Goal: Information Seeking & Learning: Learn about a topic

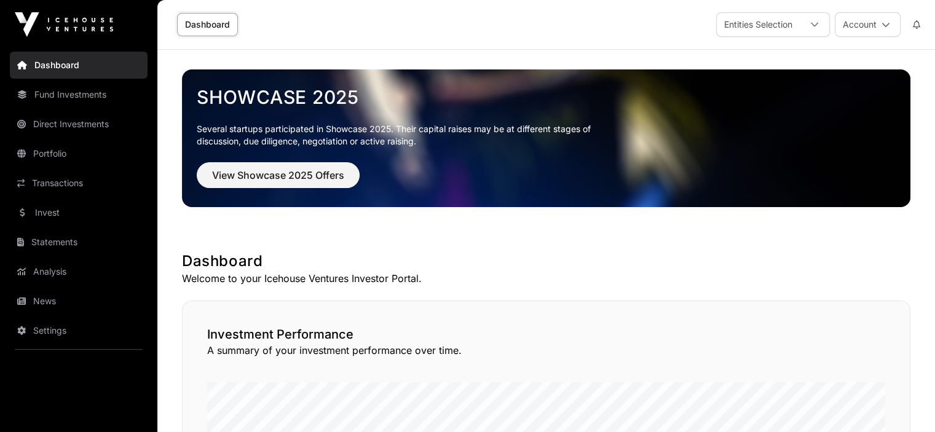
click at [39, 302] on link "News" at bounding box center [79, 301] width 138 height 27
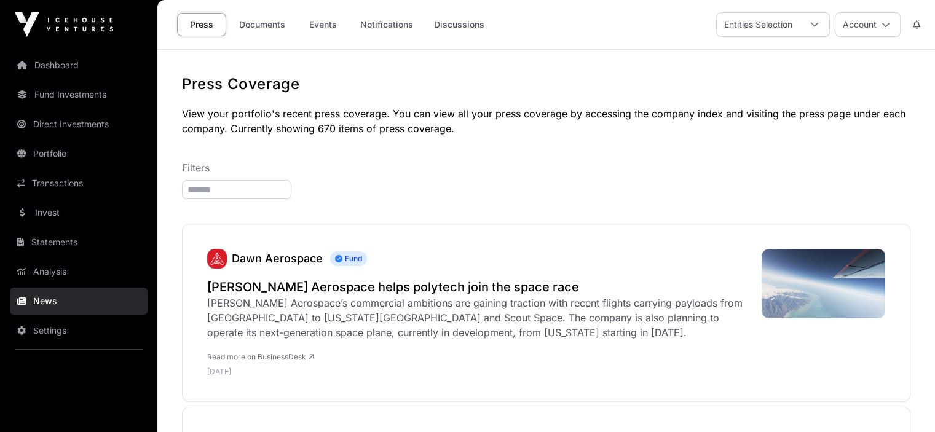
click at [261, 22] on link "Documents" at bounding box center [262, 24] width 62 height 23
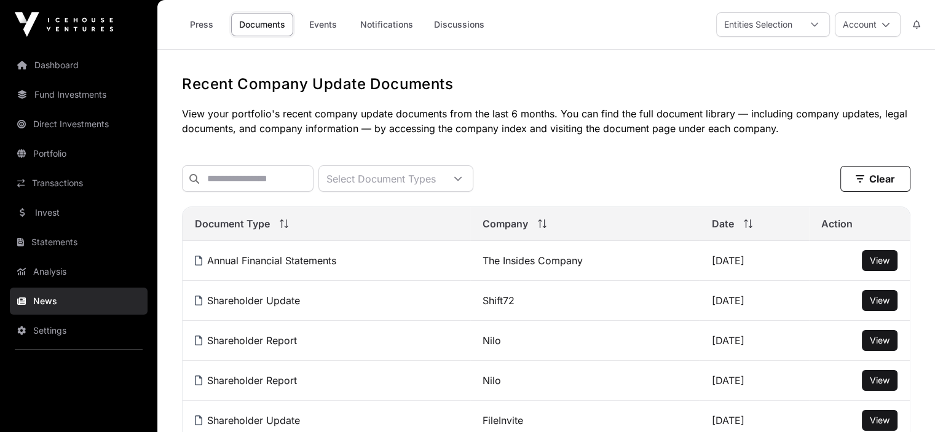
click at [535, 267] on link "The Insides Company" at bounding box center [532, 260] width 100 height 12
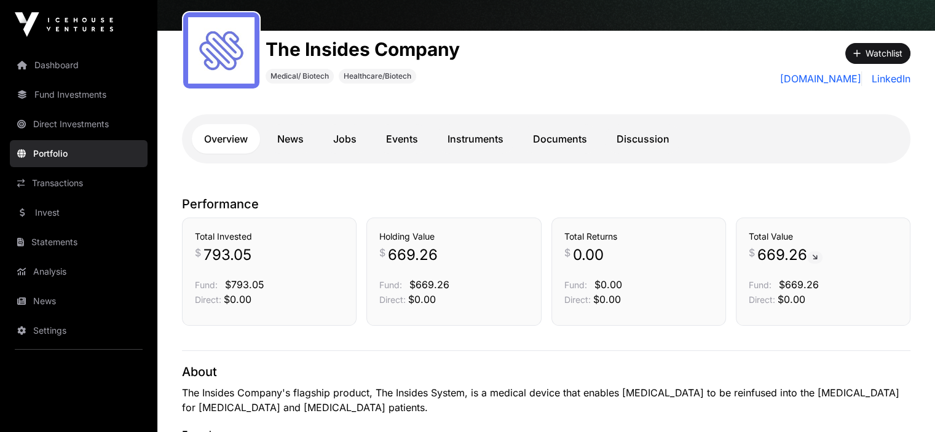
scroll to position [184, 0]
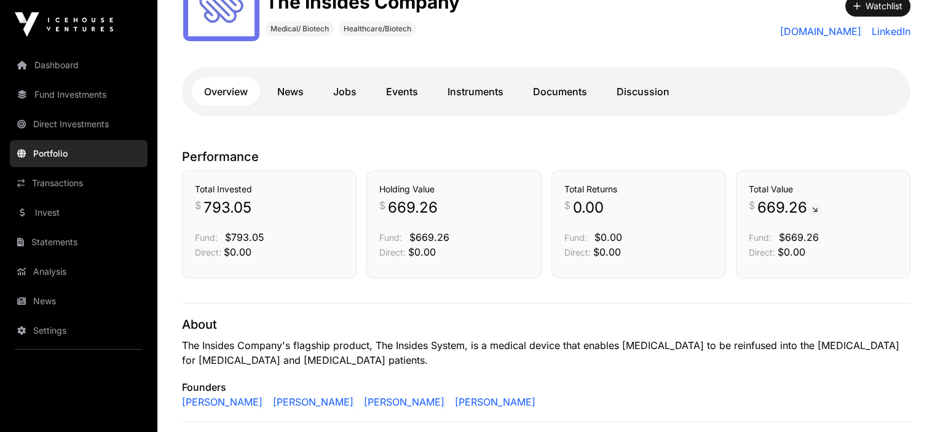
click at [288, 97] on link "News" at bounding box center [290, 91] width 51 height 29
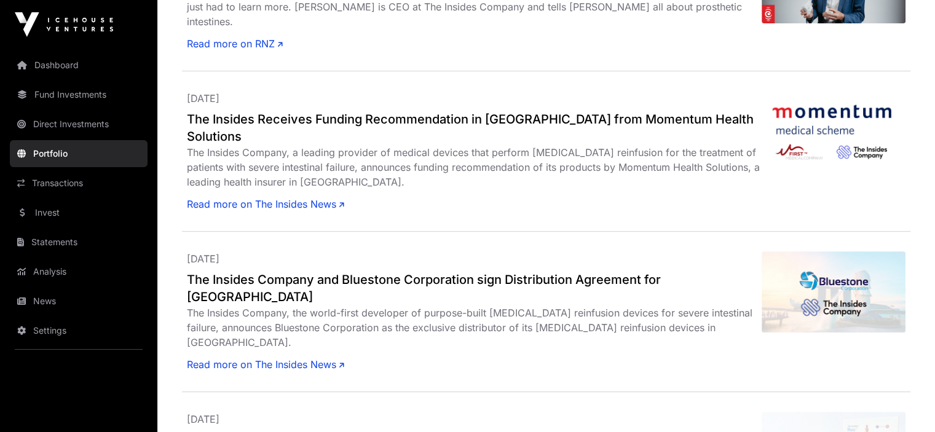
scroll to position [430, 0]
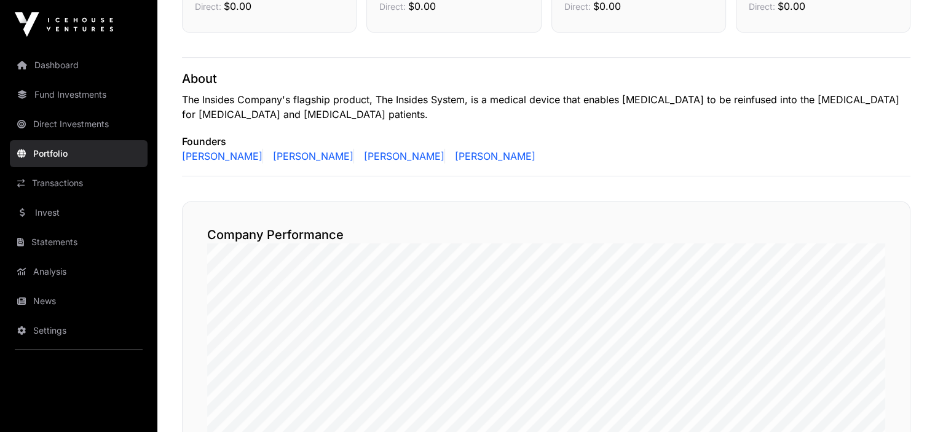
scroll to position [184, 0]
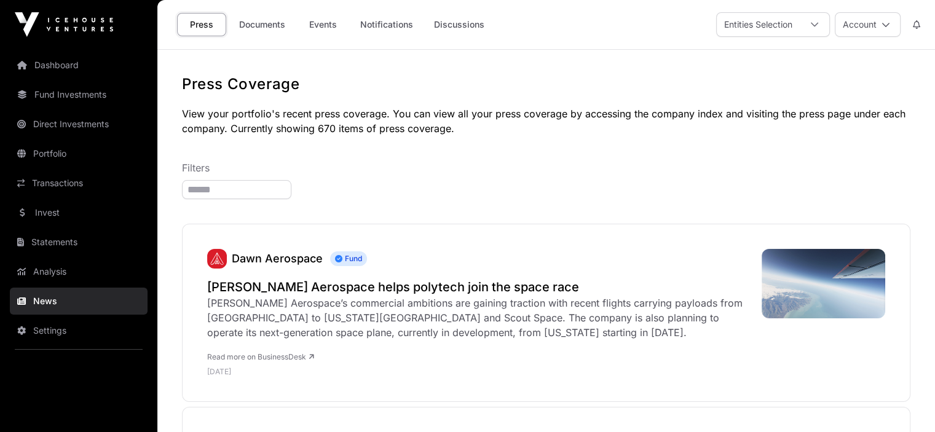
click at [50, 151] on link "Portfolio" at bounding box center [79, 153] width 138 height 27
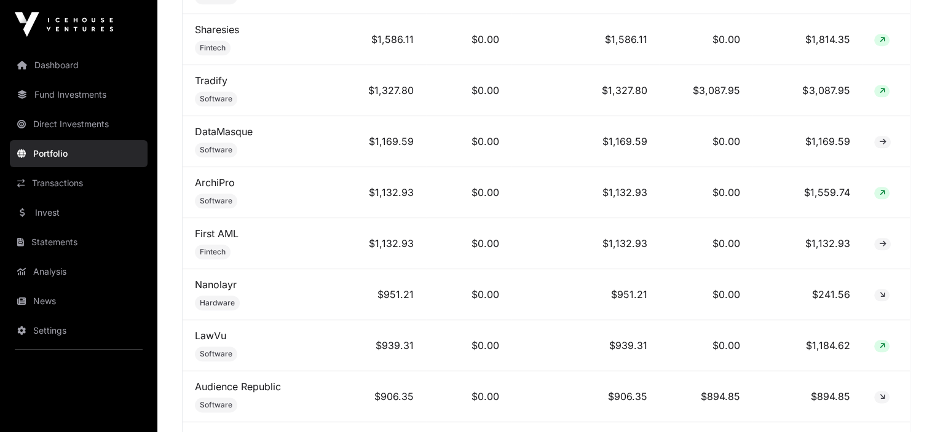
scroll to position [1335, 0]
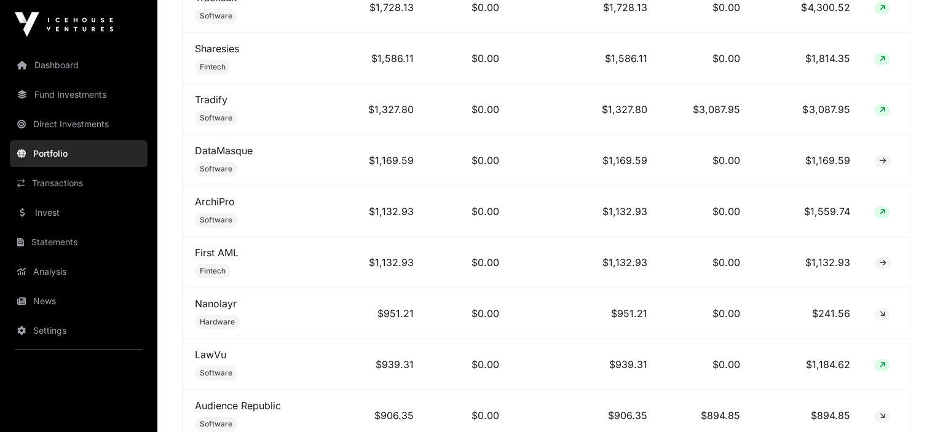
click at [219, 246] on link "First AML" at bounding box center [217, 252] width 44 height 12
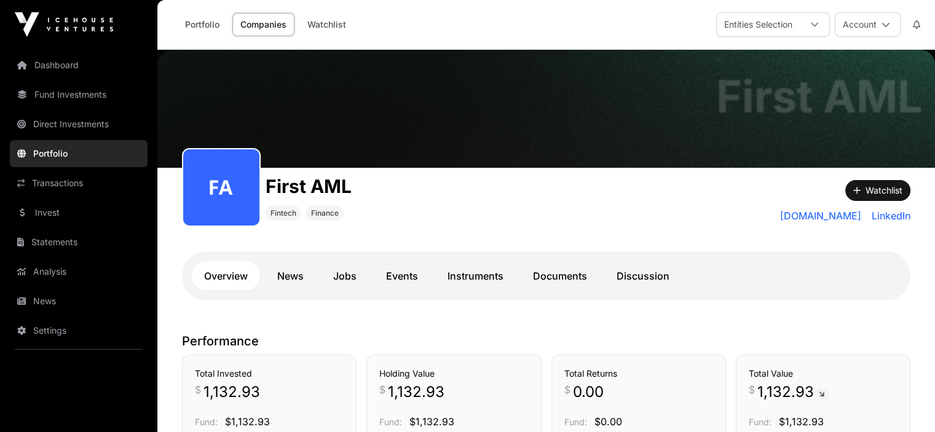
scroll to position [61, 0]
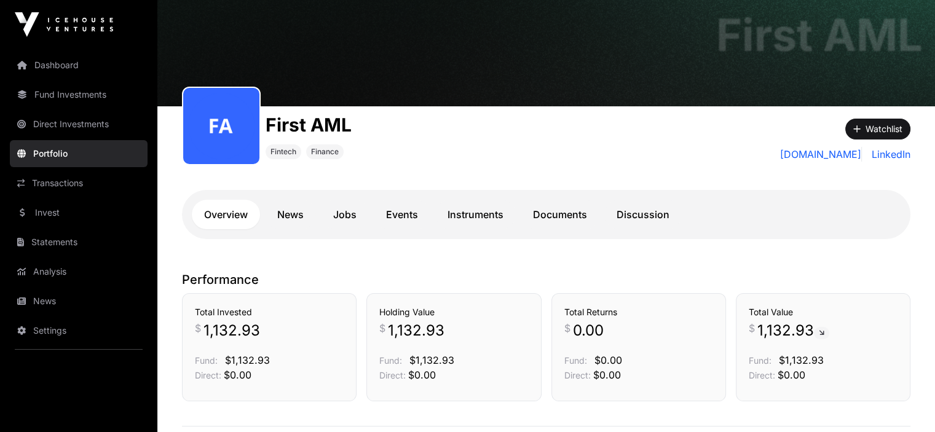
click at [283, 213] on link "News" at bounding box center [290, 214] width 51 height 29
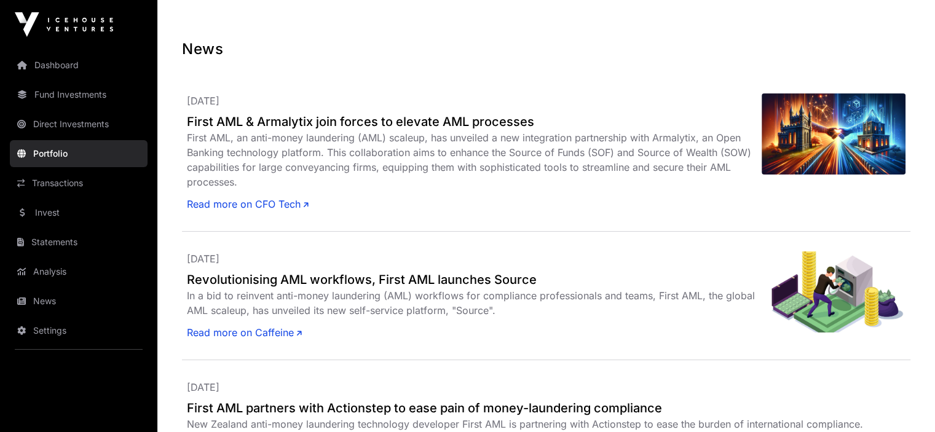
scroll to position [307, 0]
